Goal: Task Accomplishment & Management: Use online tool/utility

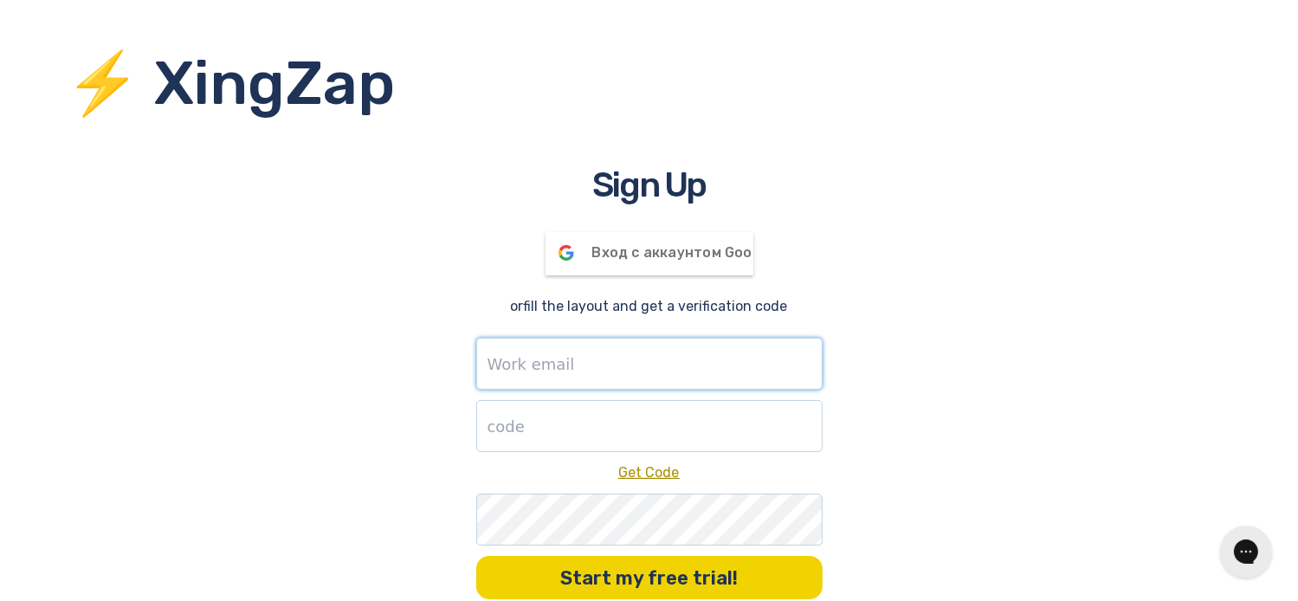
click at [664, 366] on input "text" at bounding box center [649, 364] width 346 height 52
type input "[PERSON_NAME][EMAIL_ADDRESS][DOMAIN_NAME]"
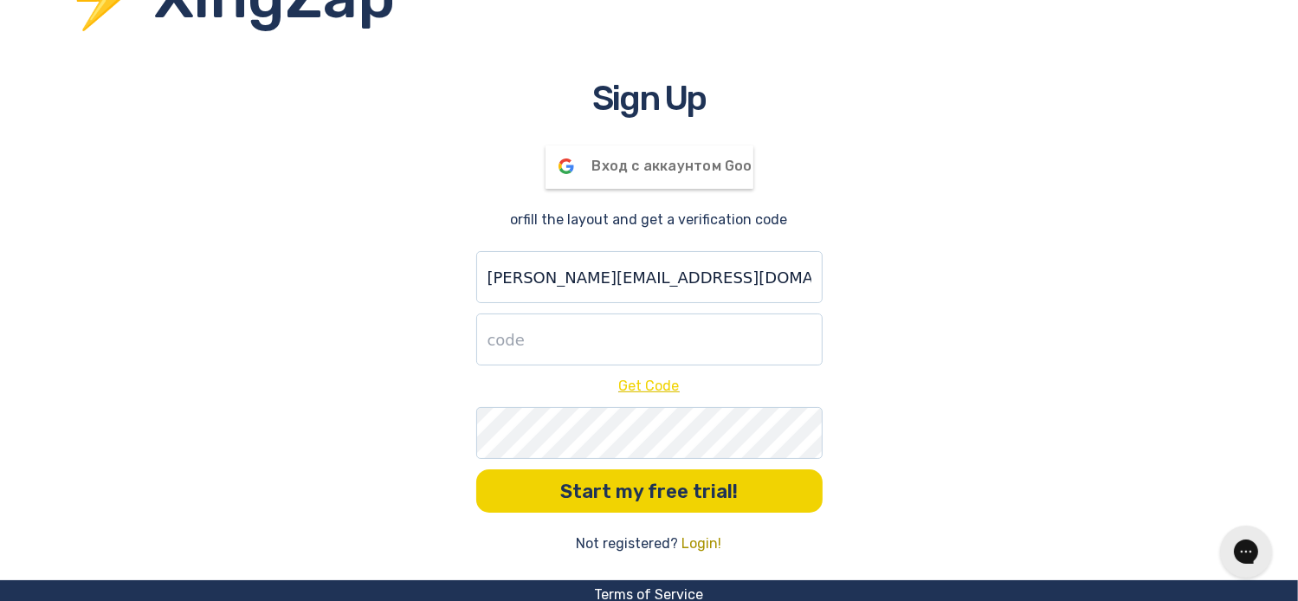
click at [651, 394] on link "Get Code" at bounding box center [649, 386] width 61 height 16
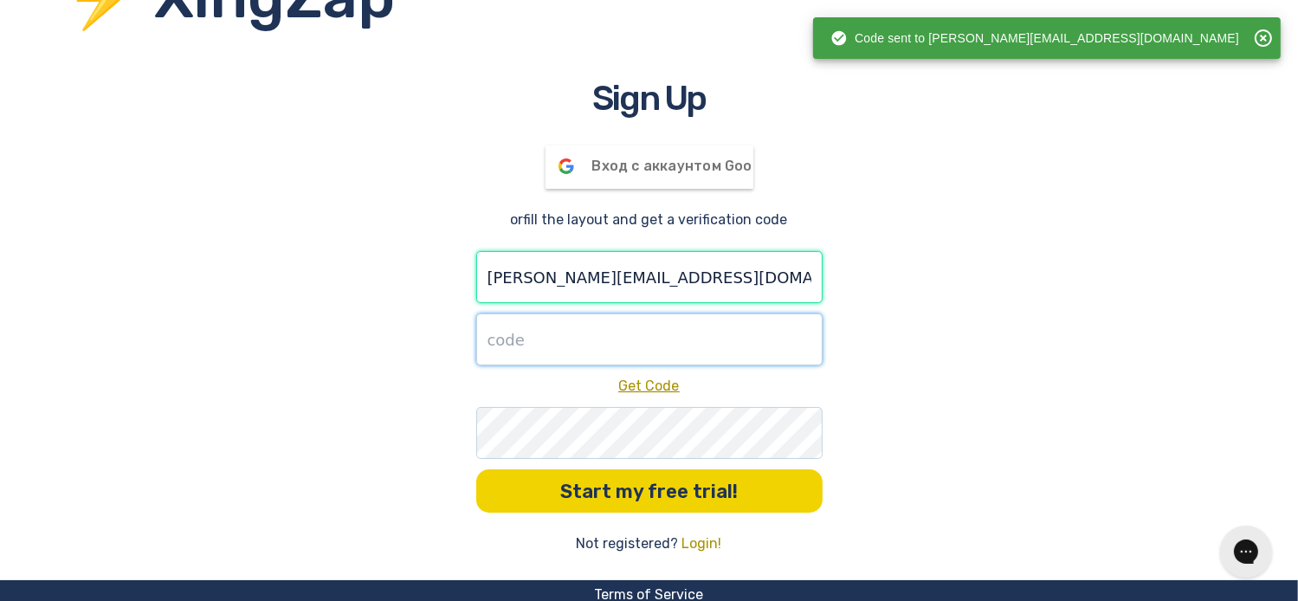
click at [674, 340] on input "number" at bounding box center [649, 340] width 346 height 52
paste input "637615"
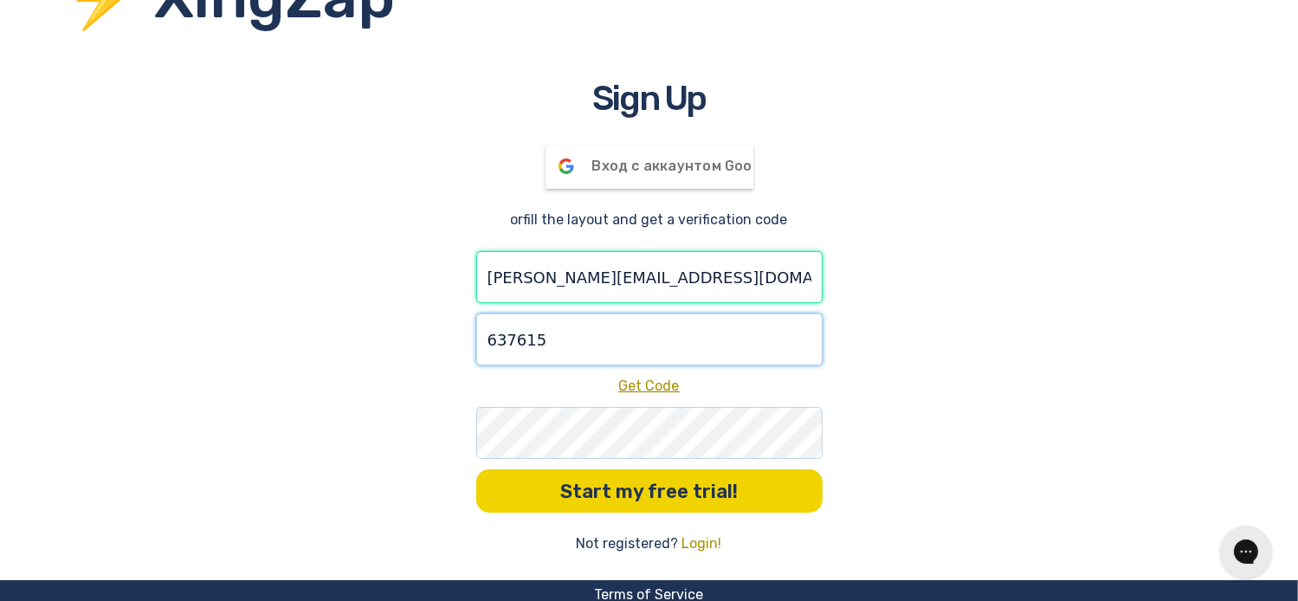
type input "637615"
click at [476, 469] on button "Start my free trial!" at bounding box center [649, 490] width 346 height 43
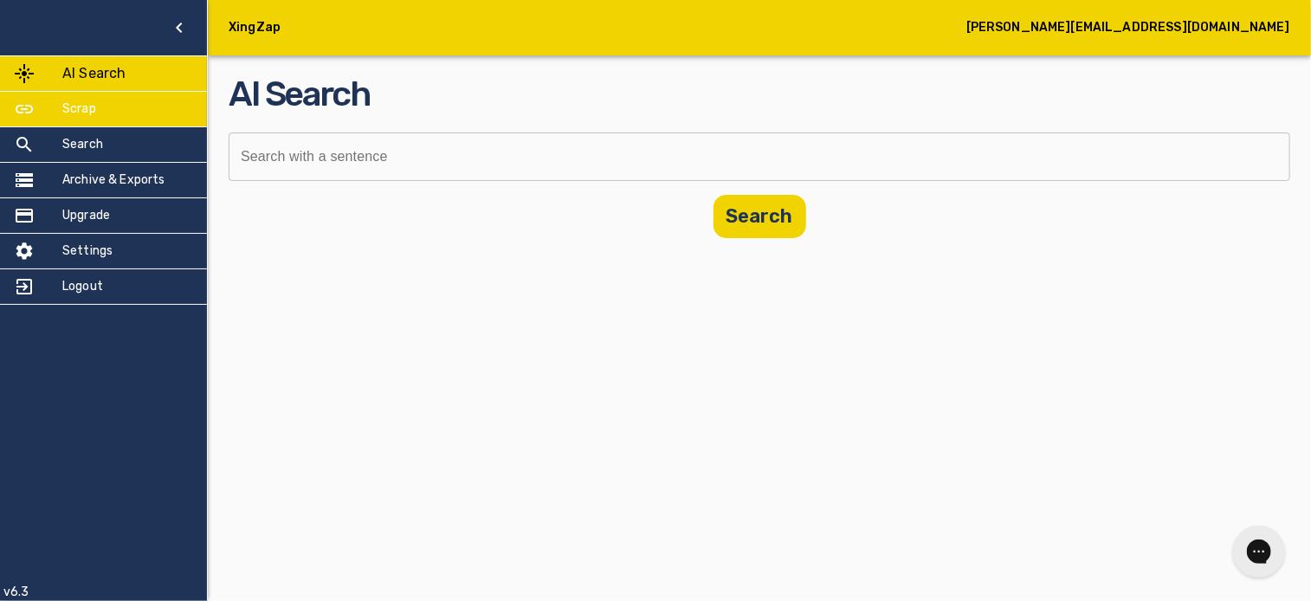
click at [125, 113] on div "Scrap" at bounding box center [103, 109] width 207 height 35
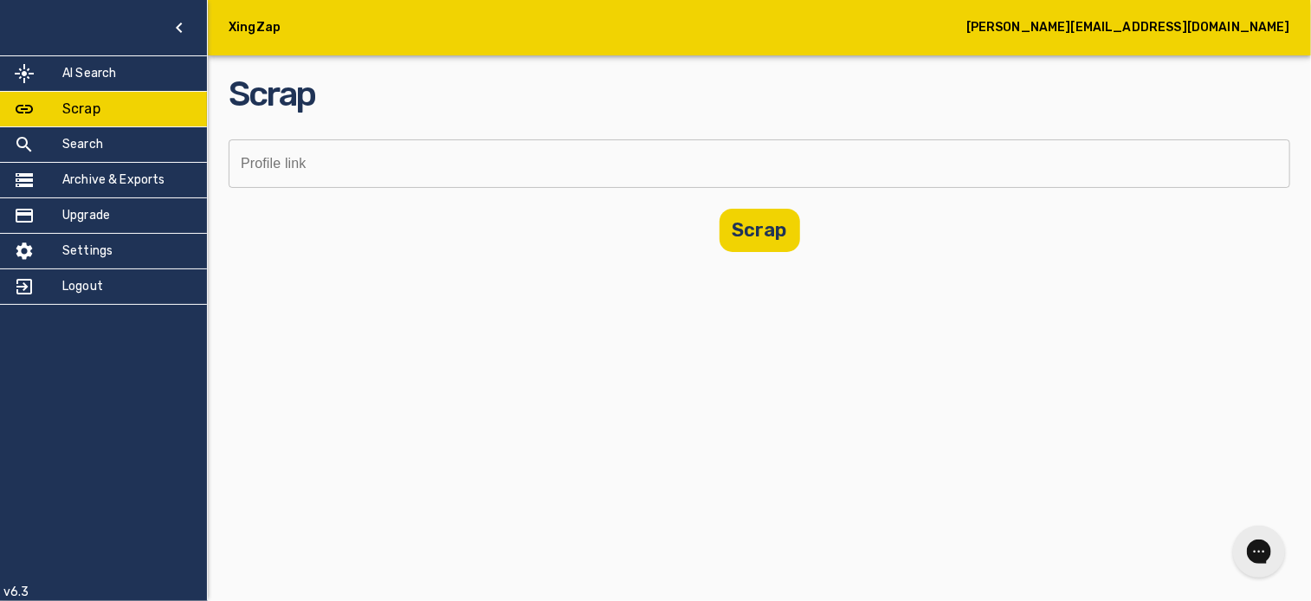
click at [262, 158] on input "text" at bounding box center [754, 163] width 1050 height 48
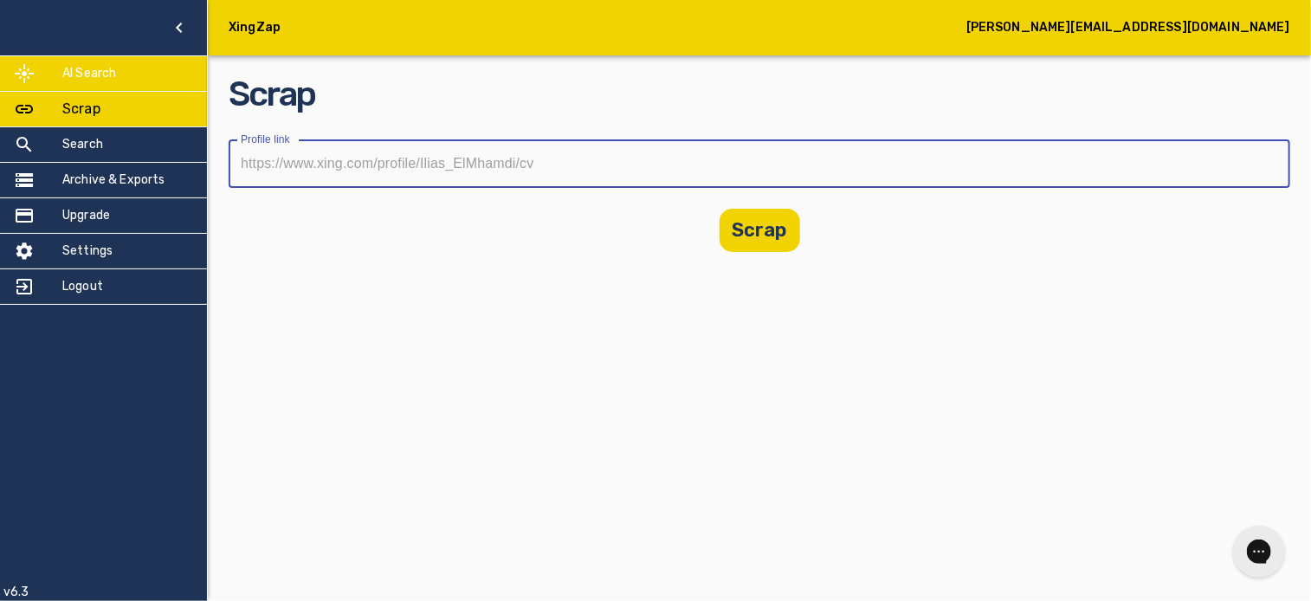
click at [122, 68] on div "AI Search" at bounding box center [103, 73] width 207 height 35
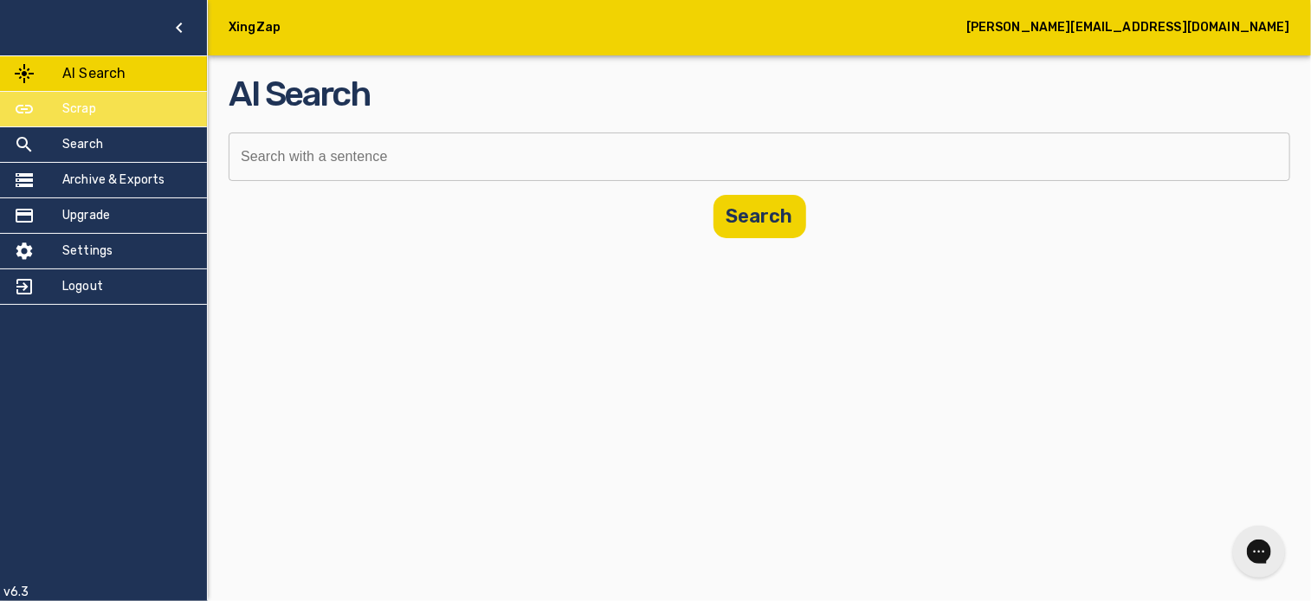
click at [139, 119] on div "Scrap" at bounding box center [103, 109] width 207 height 35
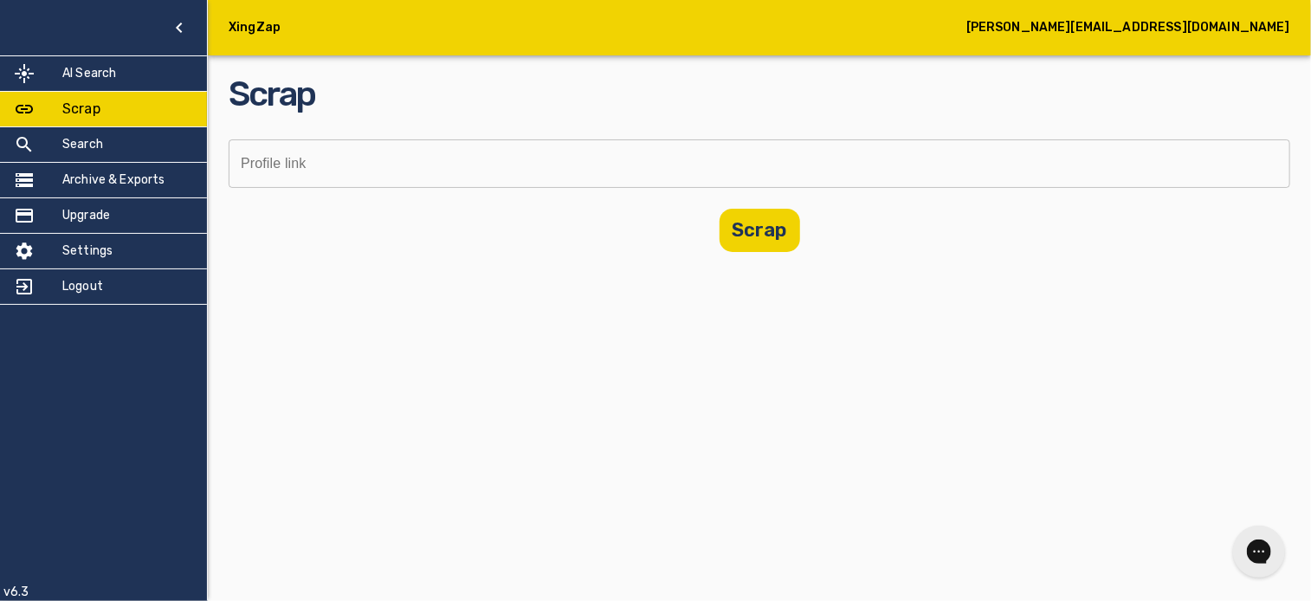
click at [337, 155] on input "text" at bounding box center [754, 163] width 1050 height 48
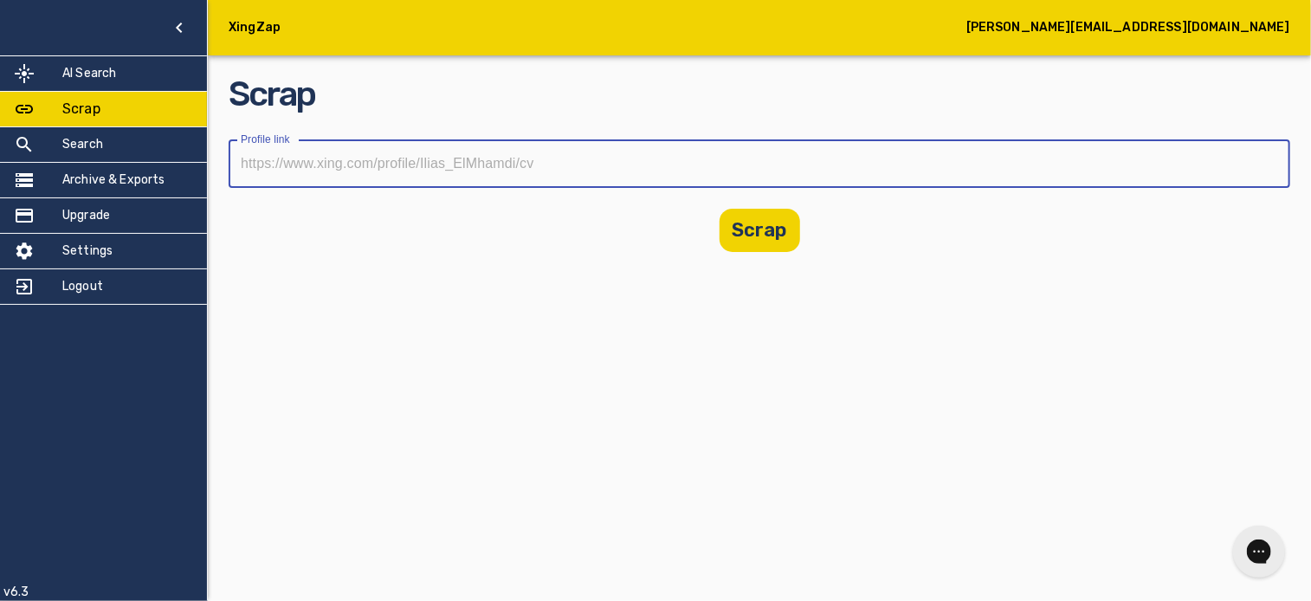
paste input "[URL][DOMAIN_NAME]"
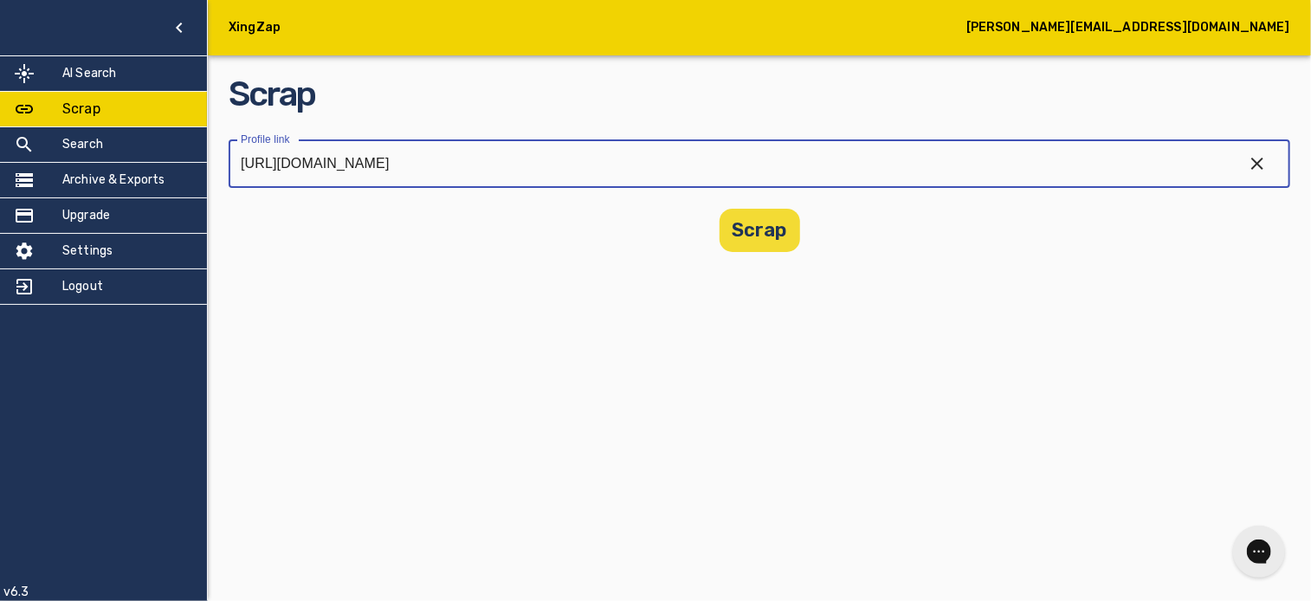
click at [779, 230] on button "Scrap" at bounding box center [760, 230] width 81 height 43
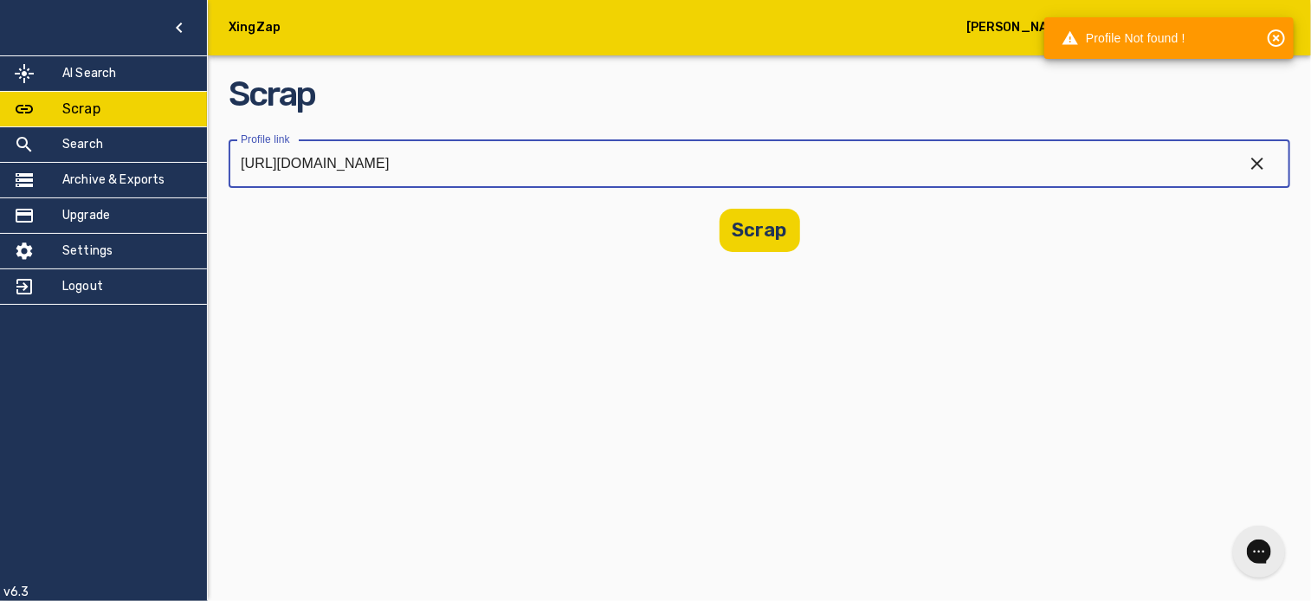
drag, startPoint x: 593, startPoint y: 165, endPoint x: 724, endPoint y: 151, distance: 131.6
click at [724, 151] on input "[URL][DOMAIN_NAME]" at bounding box center [729, 163] width 1001 height 48
type input "[URL][DOMAIN_NAME]"
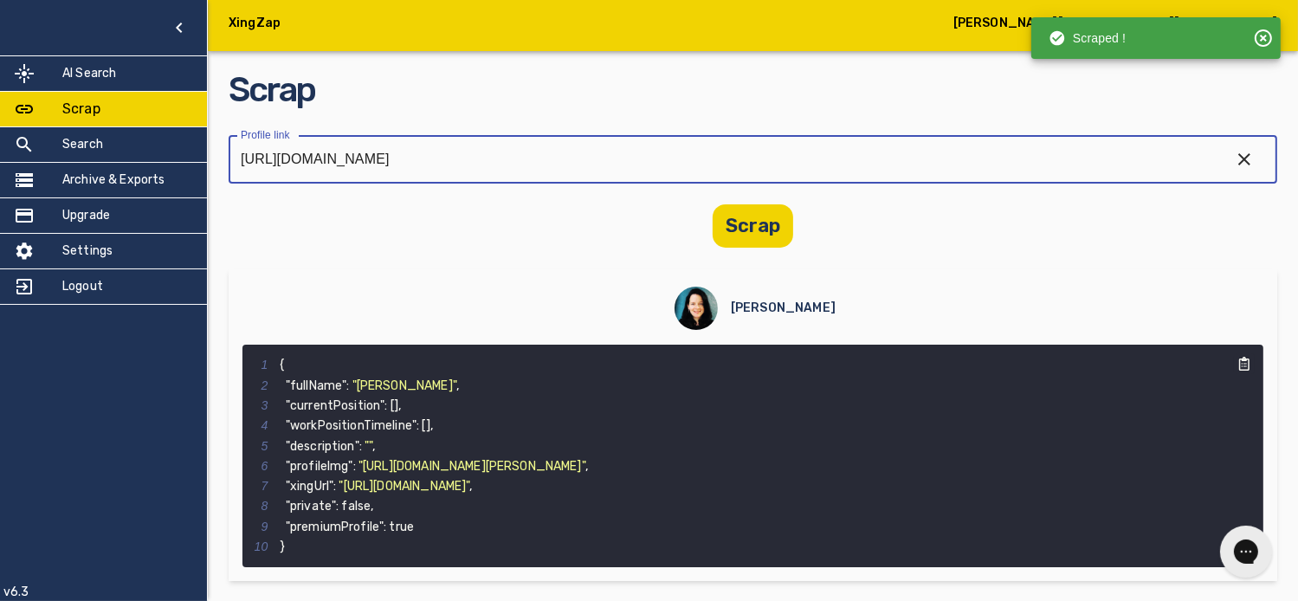
scroll to position [6, 0]
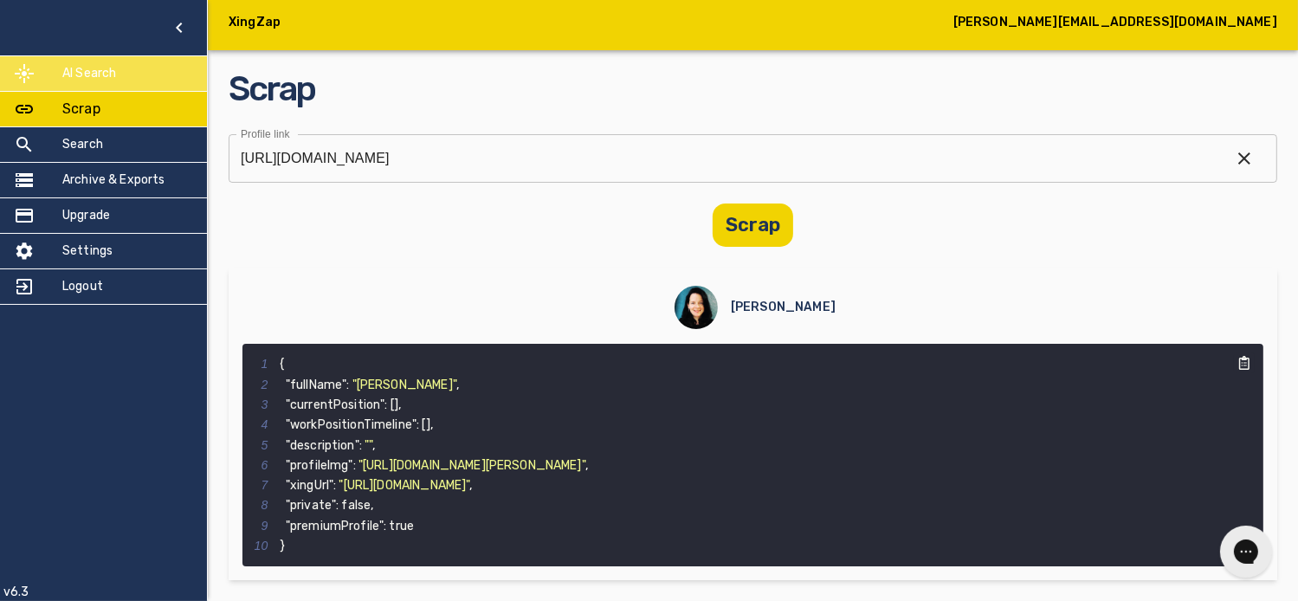
click at [144, 72] on div "AI Search" at bounding box center [103, 73] width 207 height 35
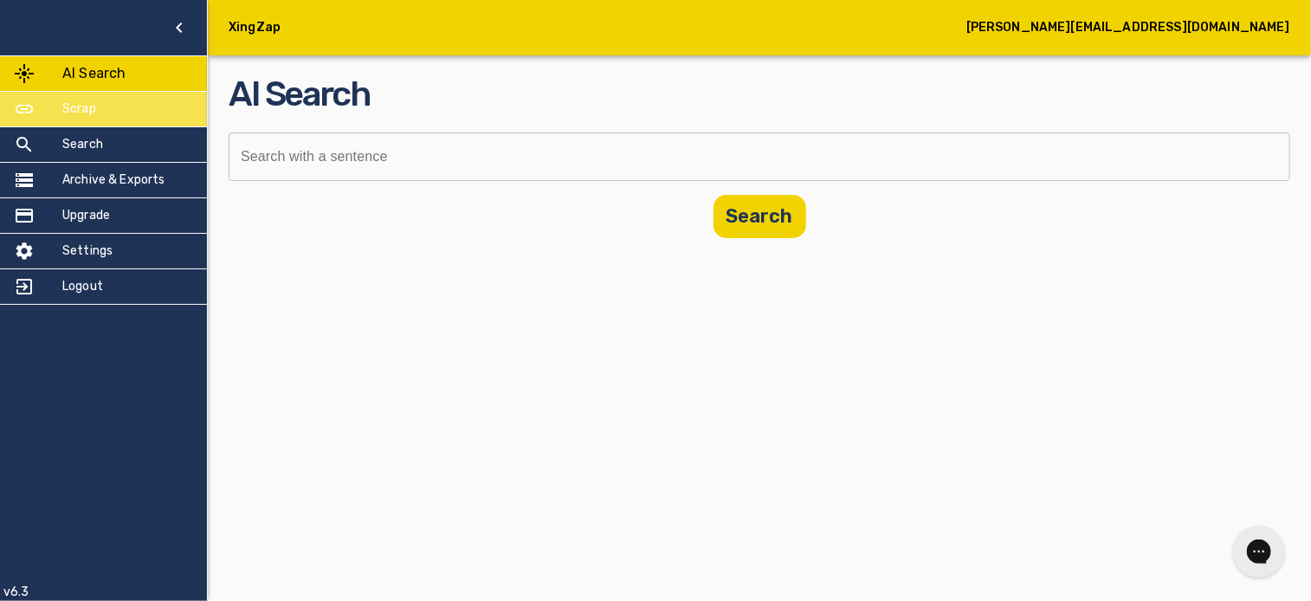
click at [155, 110] on div "Scrap" at bounding box center [103, 109] width 207 height 35
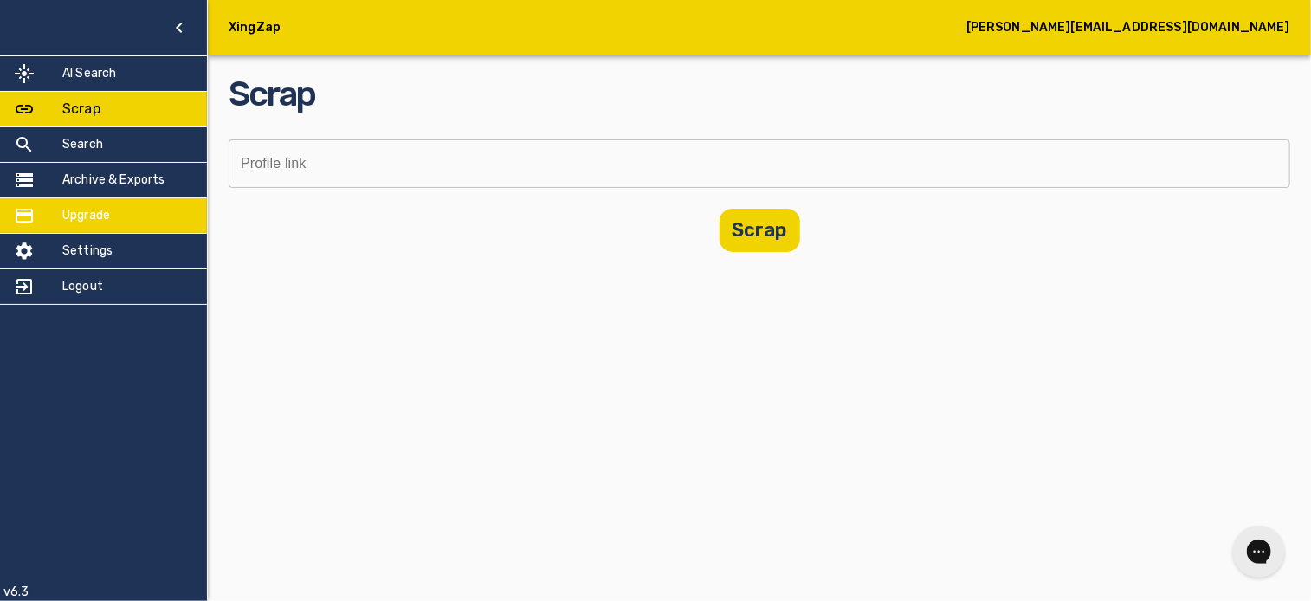
click at [163, 204] on div "Upgrade" at bounding box center [103, 215] width 207 height 35
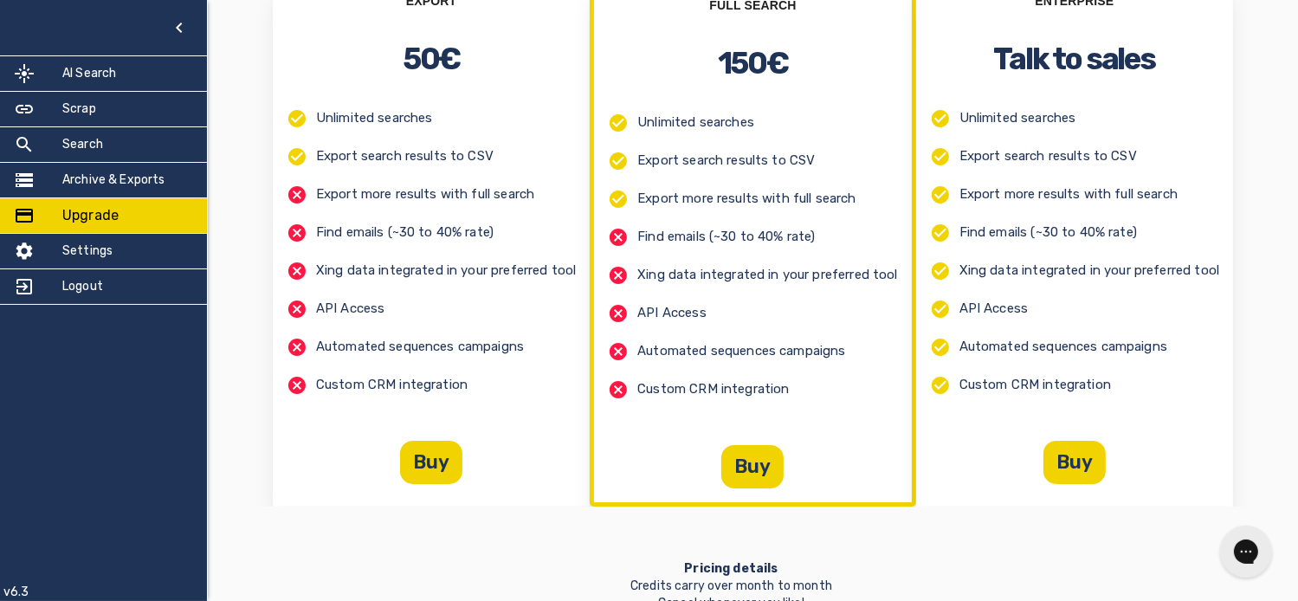
scroll to position [87, 0]
